Goal: Use online tool/utility

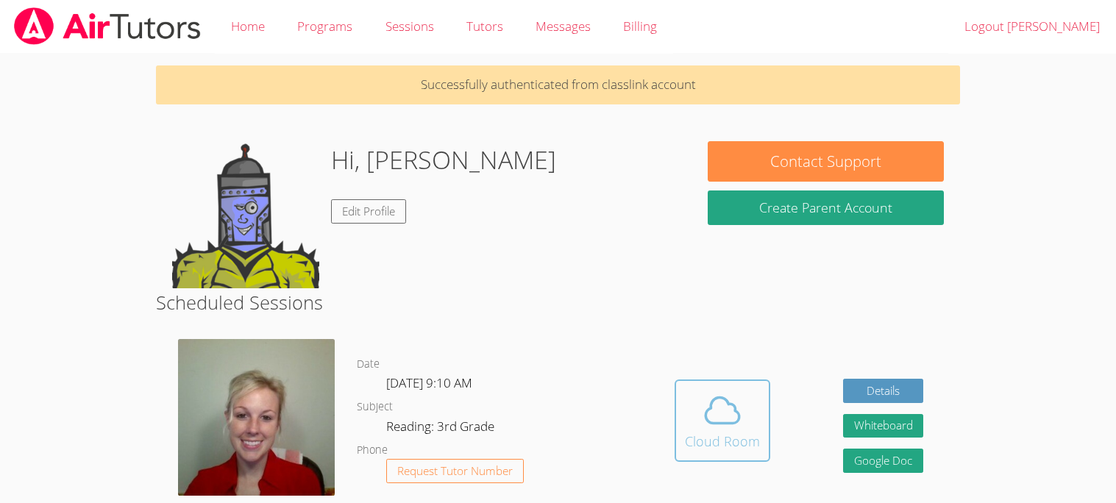
click at [706, 410] on icon at bounding box center [722, 410] width 34 height 26
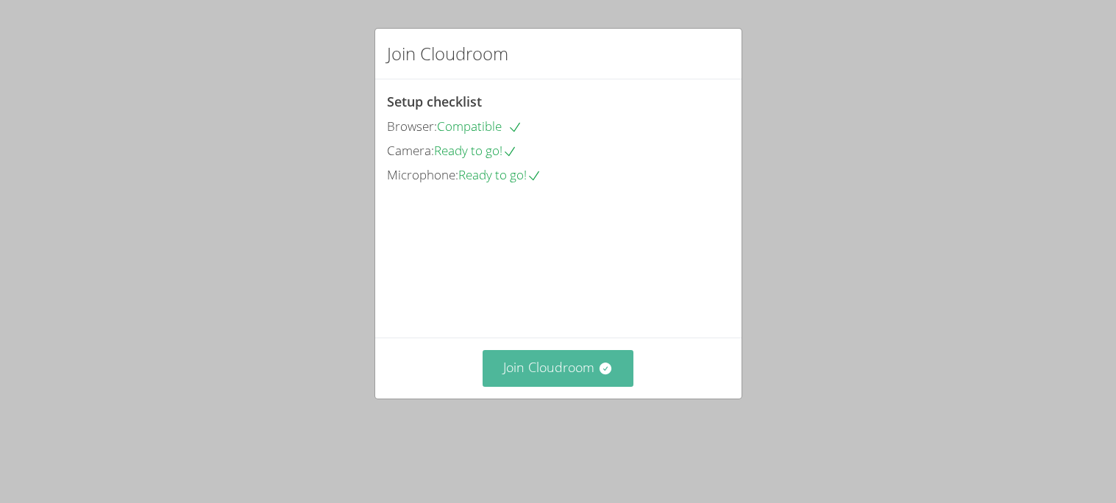
click at [596, 386] on button "Join Cloudroom" at bounding box center [557, 368] width 151 height 36
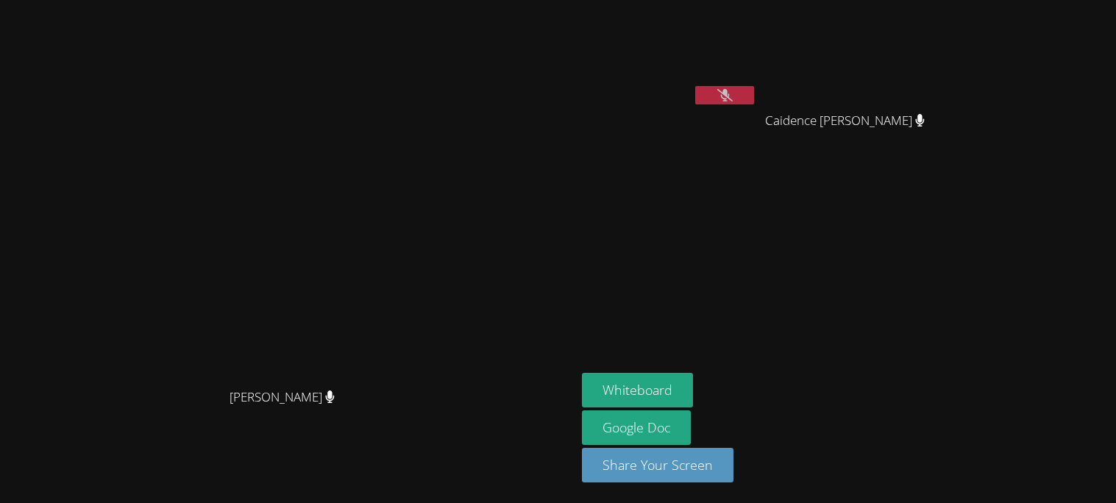
click at [733, 96] on icon at bounding box center [724, 95] width 15 height 13
click at [693, 392] on button "Whiteboard" at bounding box center [637, 390] width 111 height 35
